Goal: Task Accomplishment & Management: Manage account settings

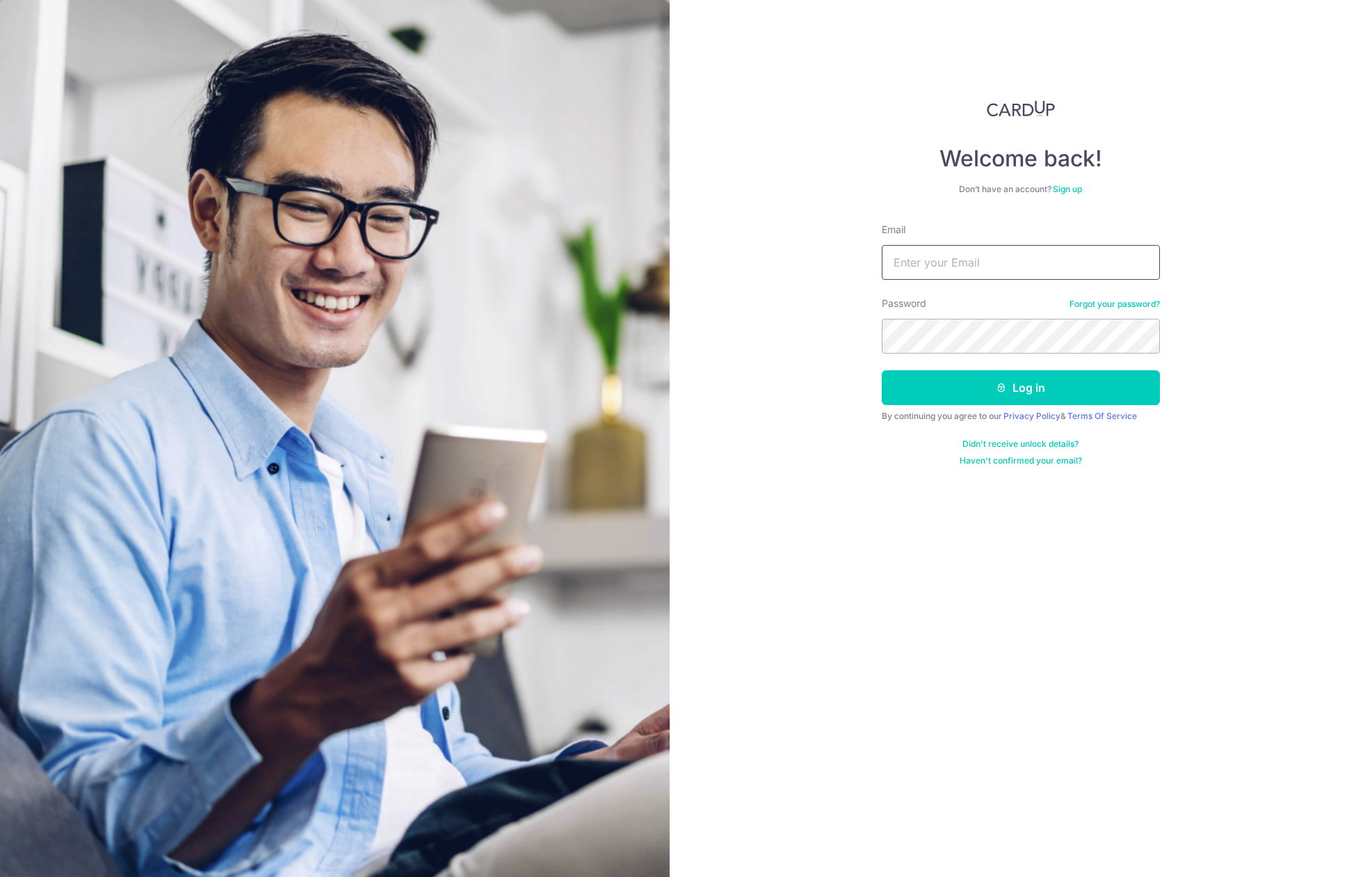
type input "[EMAIL_ADDRESS][DOMAIN_NAME]"
click at [882, 371] on button "Log in" at bounding box center [1021, 388] width 278 height 35
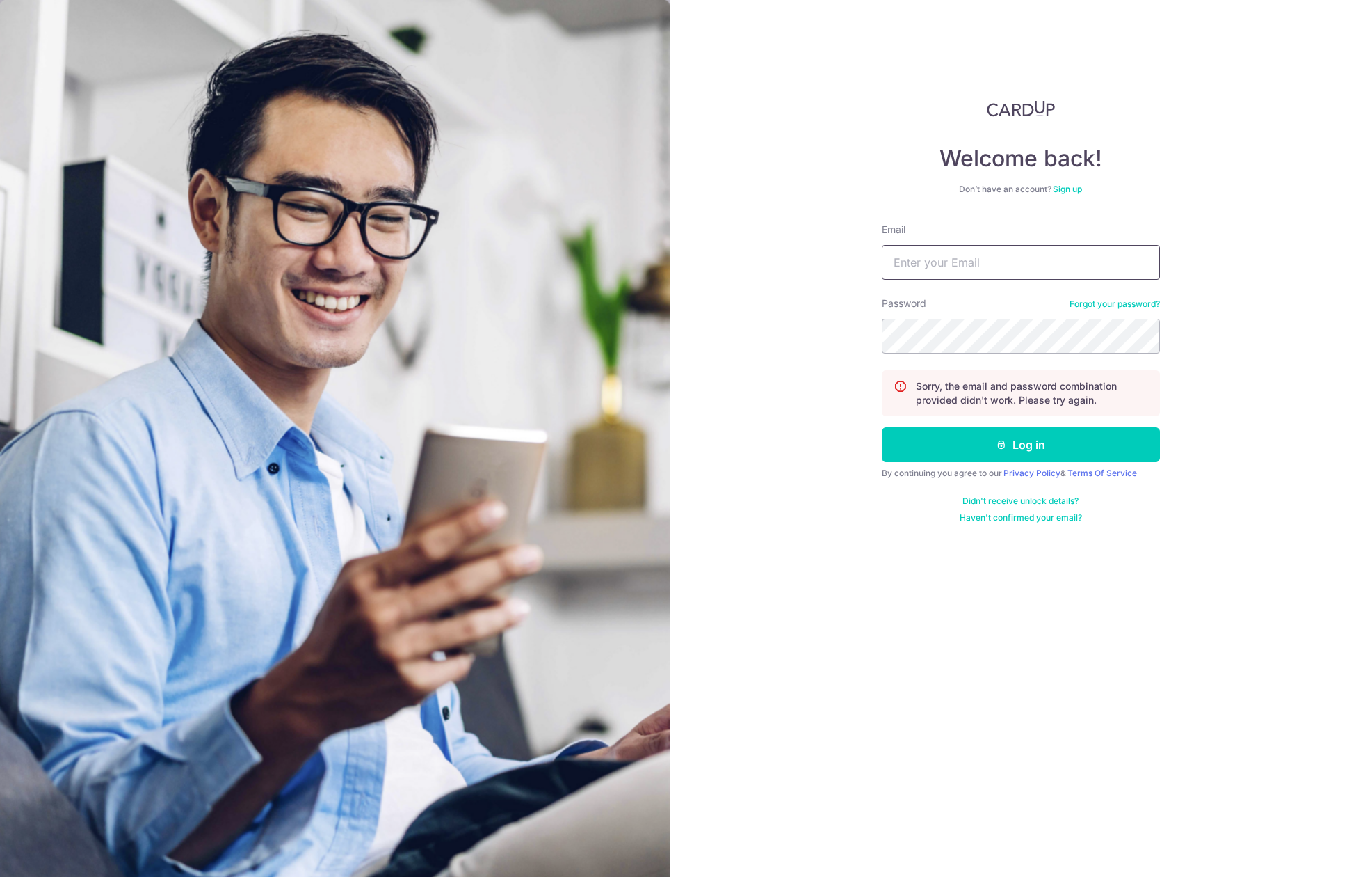
click at [977, 273] on input "Email" at bounding box center [1021, 262] width 278 height 35
click at [747, 156] on div "Welcome back! Don’t have an account? Sign up Email Password Forgot your passwor…" at bounding box center [1021, 438] width 703 height 877
click at [937, 252] on input "Email" at bounding box center [1021, 262] width 278 height 35
type input "[EMAIL_ADDRESS][DOMAIN_NAME]"
click at [882, 427] on button "Log in" at bounding box center [1021, 445] width 278 height 35
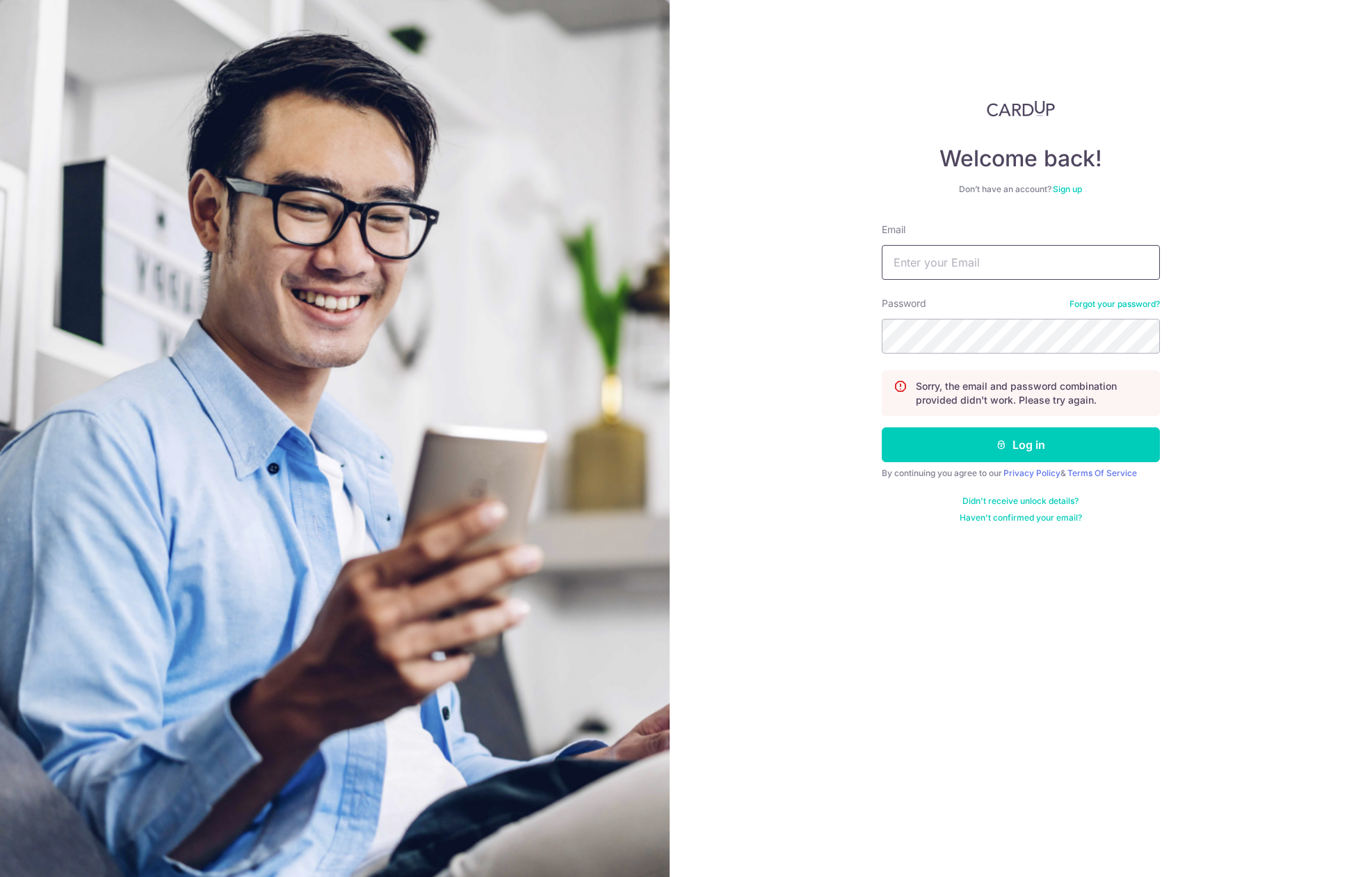
click at [948, 268] on input "Email" at bounding box center [1021, 262] width 278 height 35
type input "[EMAIL_ADDRESS][DOMAIN_NAME]"
click at [882, 427] on button "Log in" at bounding box center [1021, 445] width 278 height 35
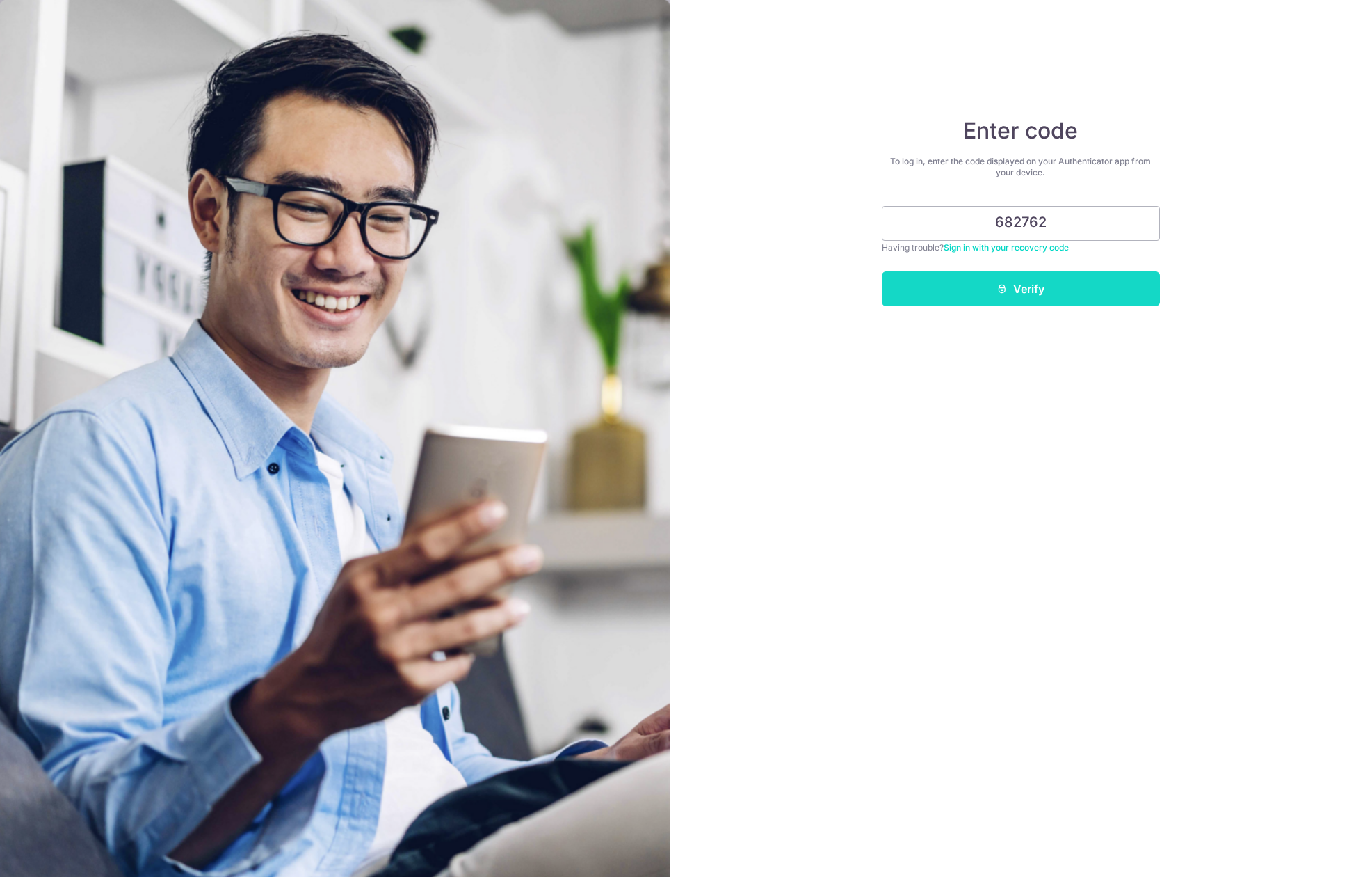
type input "682762"
click at [1021, 285] on button "Verify" at bounding box center [1021, 289] width 278 height 35
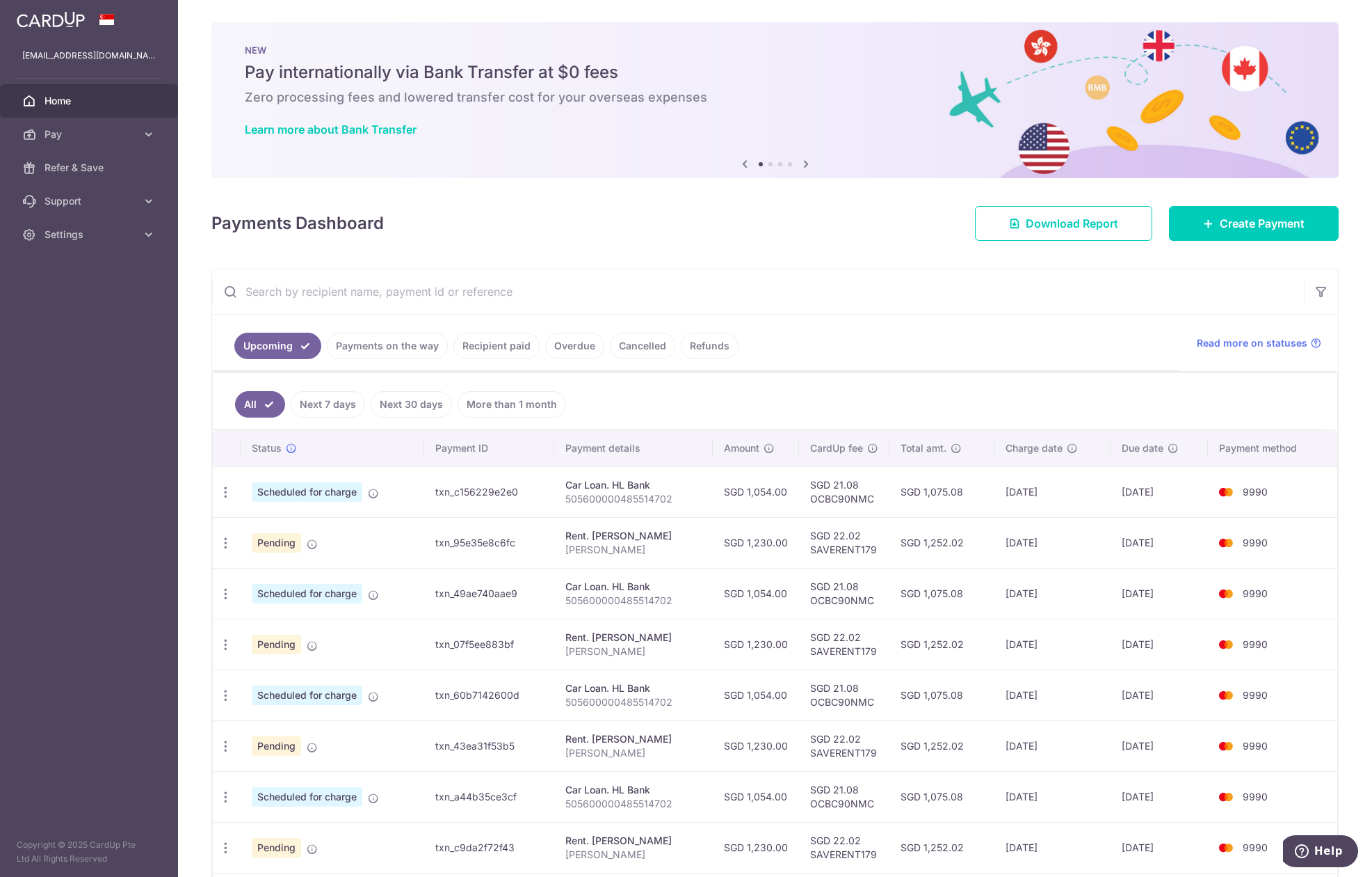
click at [1156, 263] on div "× Pause Schedule Pause all future payments in this series Pause just this one p…" at bounding box center [774, 438] width 1194 height 877
click at [86, 200] on span "Support" at bounding box center [91, 201] width 92 height 14
click at [77, 263] on span "Contact Us" at bounding box center [91, 268] width 92 height 14
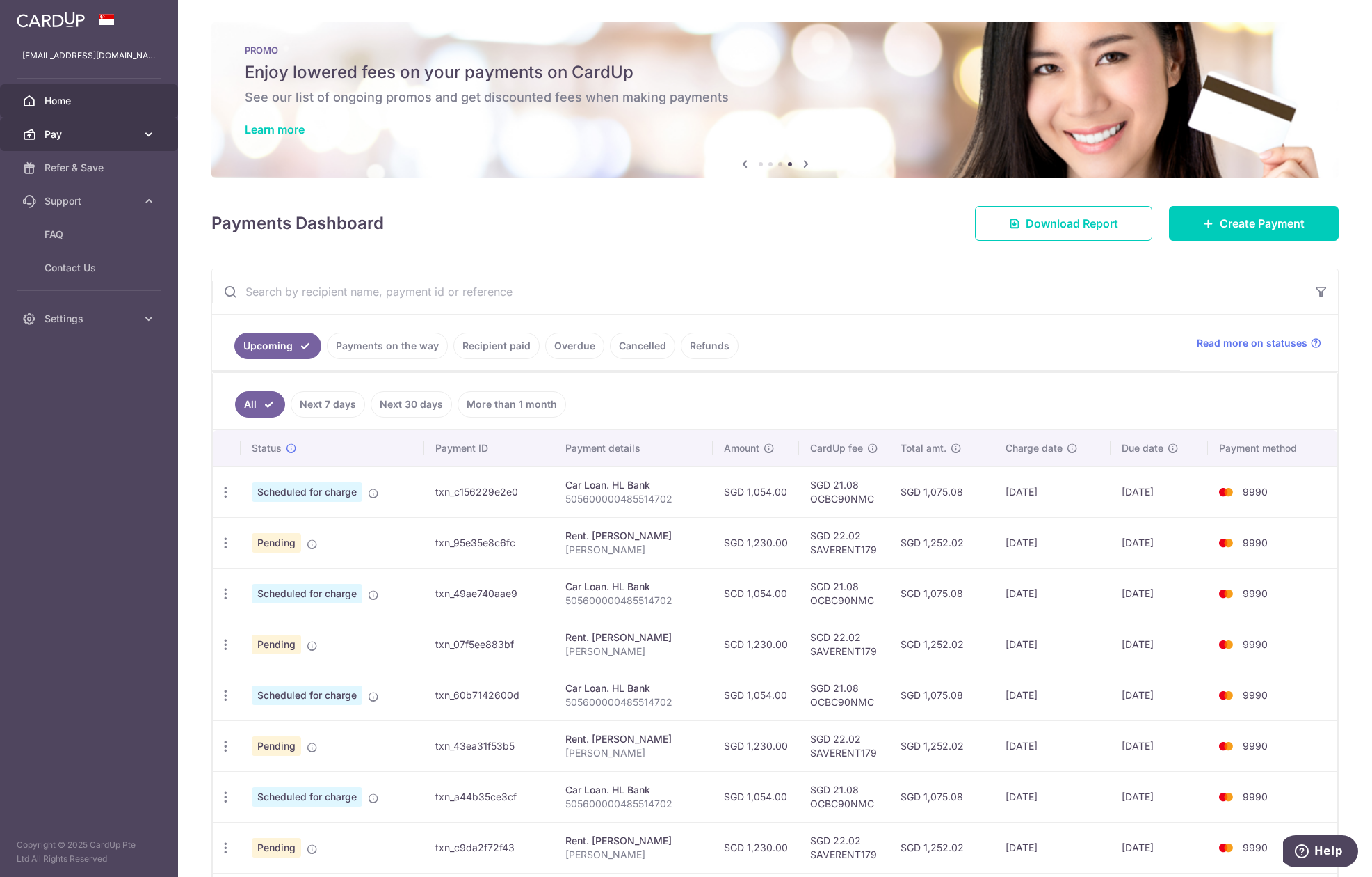
click at [114, 133] on span "Pay" at bounding box center [91, 134] width 92 height 14
